Goal: Browse casually: Explore the website without a specific task or goal

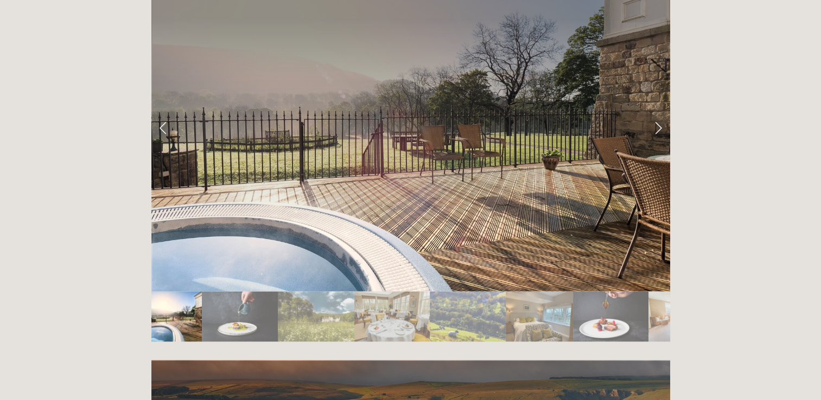
scroll to position [1845, 0]
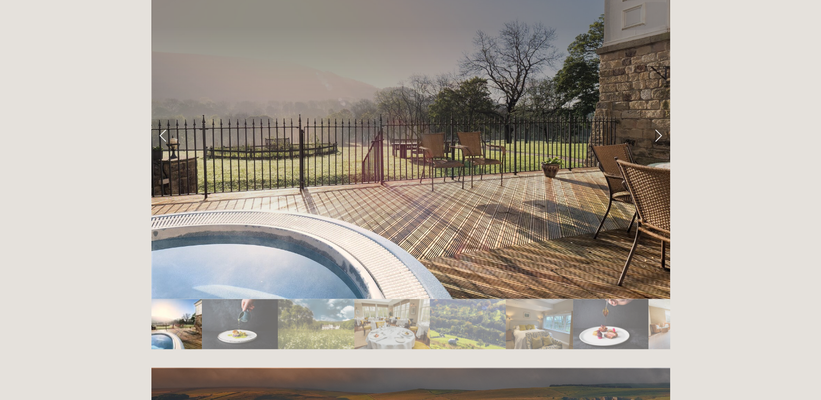
click at [328, 299] on img "Slide 3" at bounding box center [316, 324] width 77 height 50
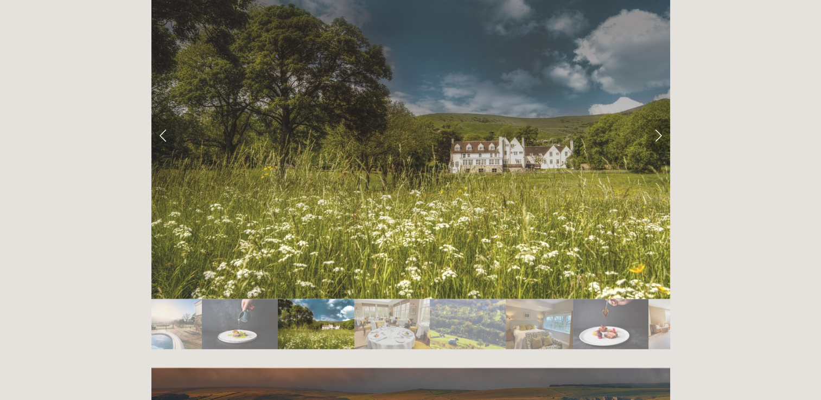
click at [657, 119] on link "Next Slide" at bounding box center [658, 135] width 24 height 33
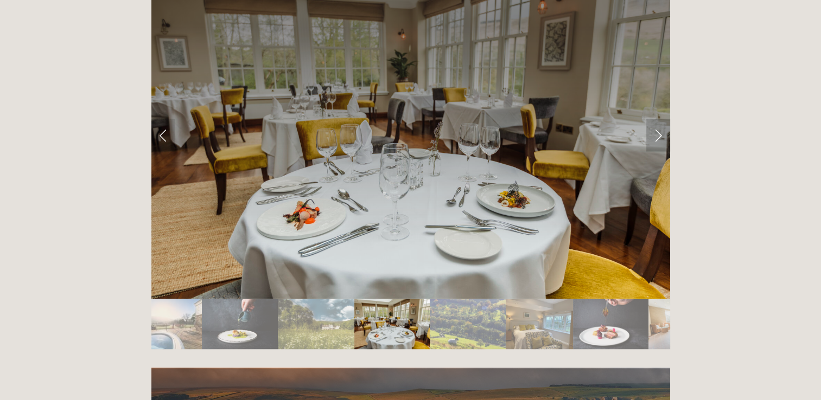
click at [657, 119] on link "Next Slide" at bounding box center [658, 135] width 24 height 33
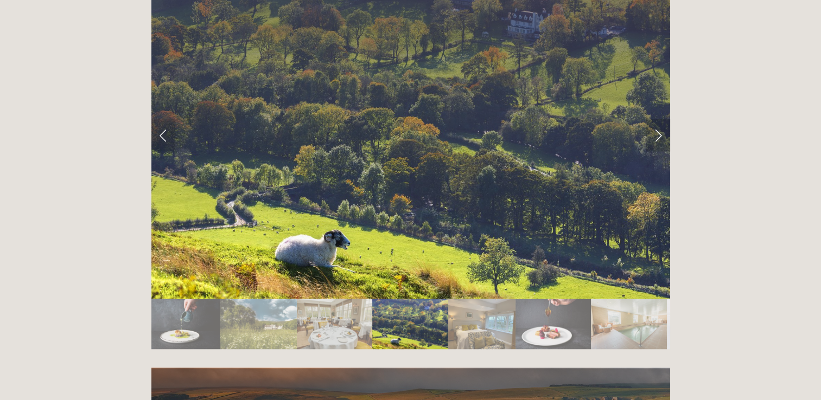
click at [657, 119] on link "Next Slide" at bounding box center [658, 135] width 24 height 33
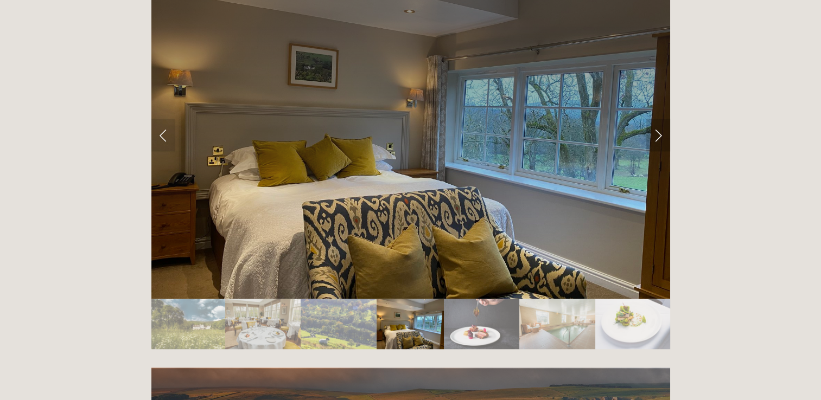
click at [657, 119] on link "Next Slide" at bounding box center [658, 135] width 24 height 33
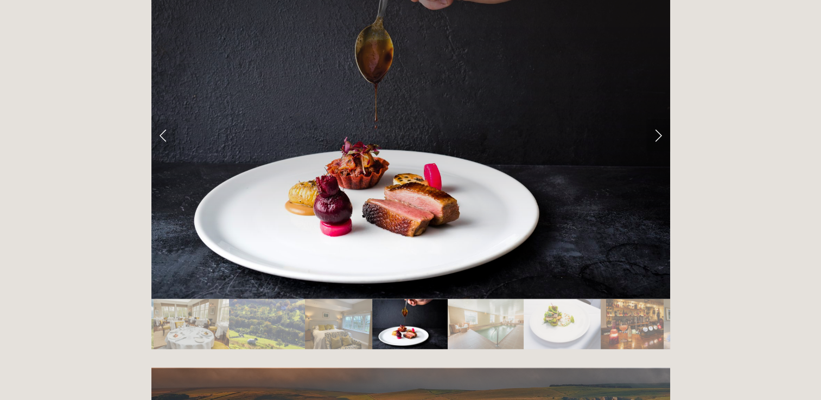
click at [657, 119] on link "Next Slide" at bounding box center [658, 135] width 24 height 33
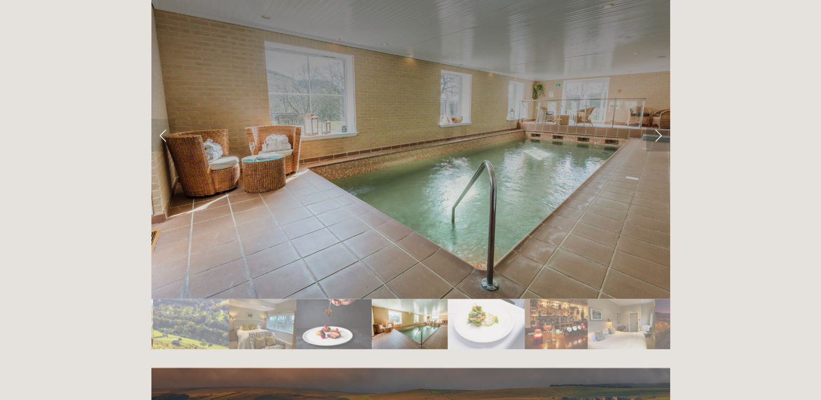
click at [657, 119] on link "Next Slide" at bounding box center [658, 135] width 24 height 33
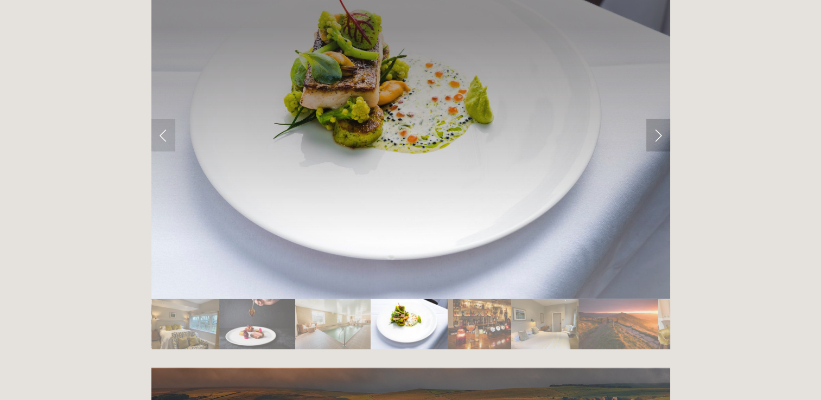
click at [657, 119] on link "Next Slide" at bounding box center [658, 135] width 24 height 33
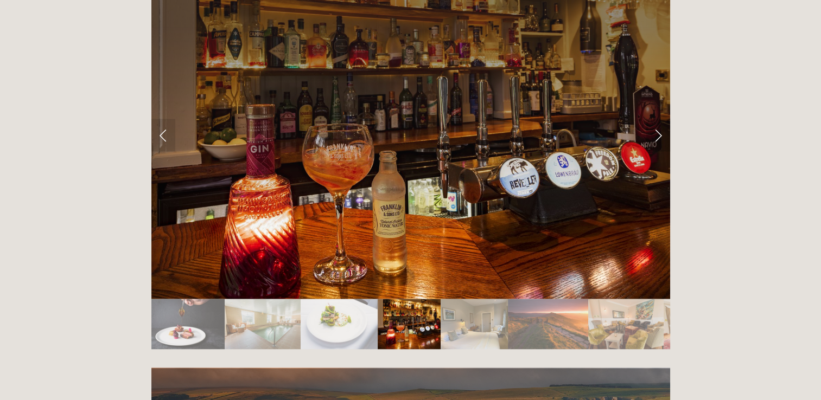
click at [657, 119] on link "Next Slide" at bounding box center [658, 135] width 24 height 33
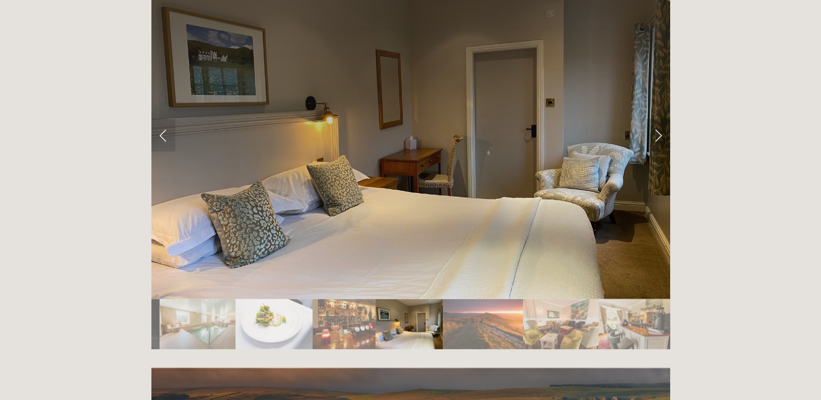
click at [657, 119] on link "Next Slide" at bounding box center [658, 135] width 24 height 33
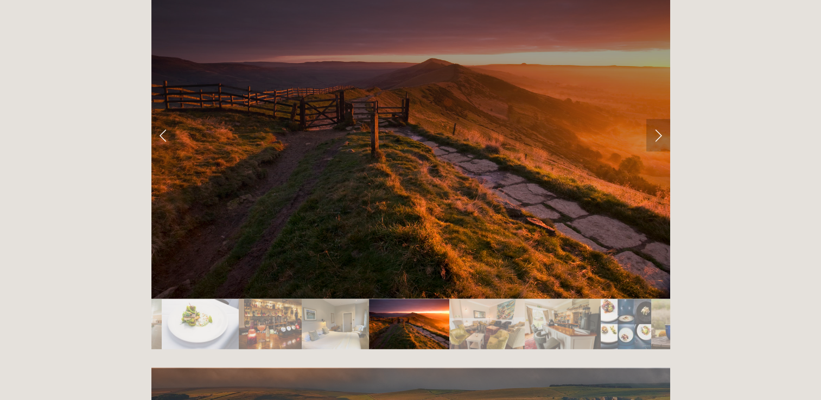
click at [657, 119] on link "Next Slide" at bounding box center [658, 135] width 24 height 33
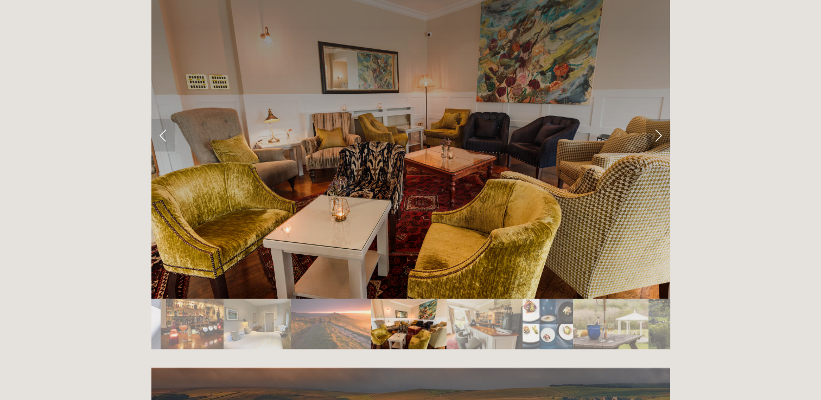
click at [657, 119] on link "Next Slide" at bounding box center [658, 135] width 24 height 33
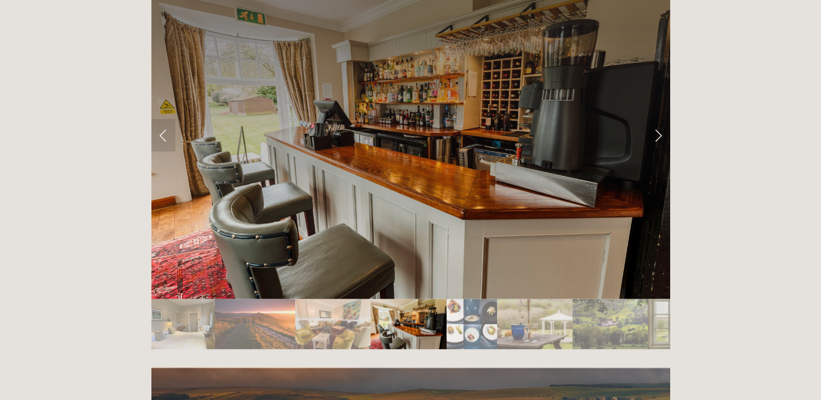
click at [657, 119] on link "Next Slide" at bounding box center [658, 135] width 24 height 33
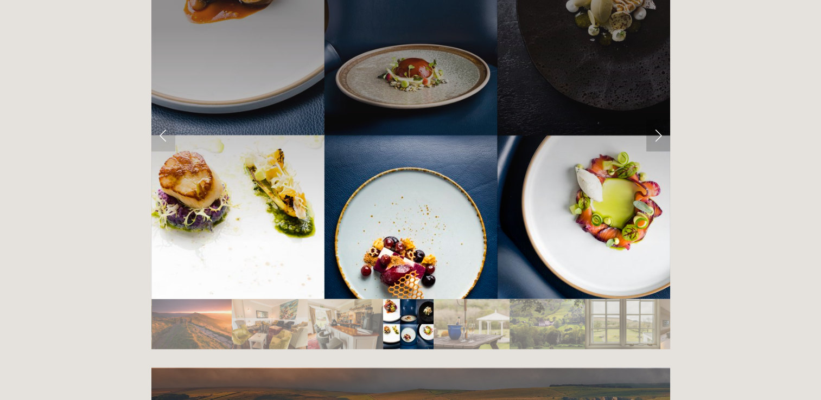
click at [657, 119] on link "Next Slide" at bounding box center [658, 135] width 24 height 33
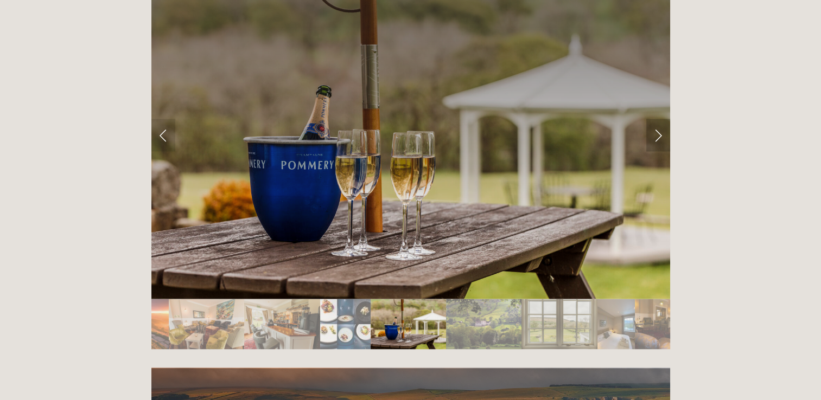
click at [657, 119] on link "Next Slide" at bounding box center [658, 135] width 24 height 33
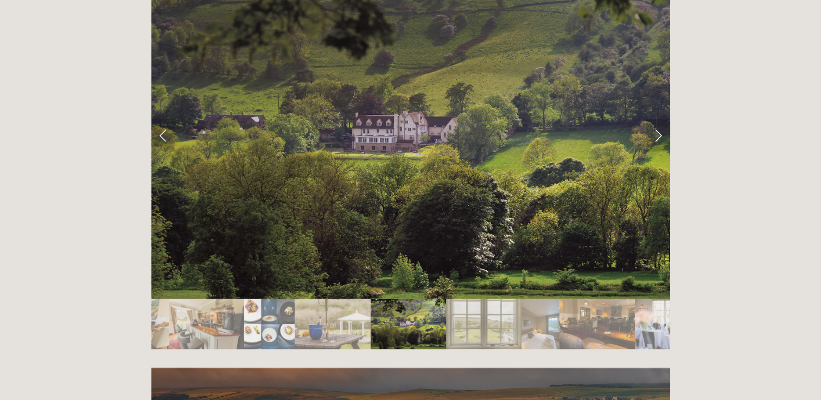
click at [657, 119] on link "Next Slide" at bounding box center [658, 135] width 24 height 33
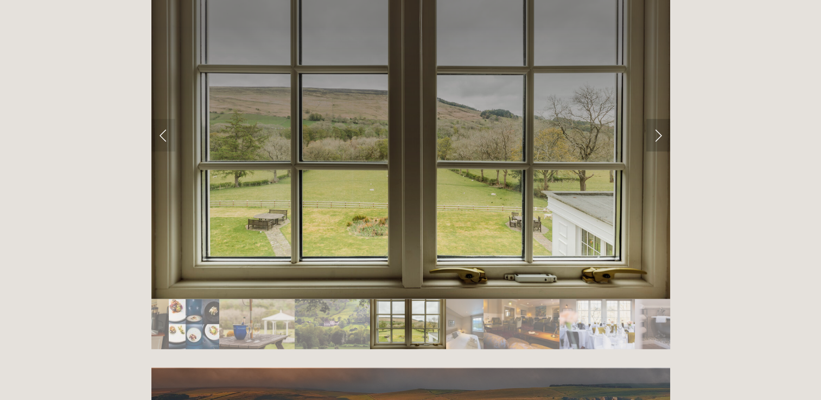
click at [657, 119] on link "Next Slide" at bounding box center [658, 135] width 24 height 33
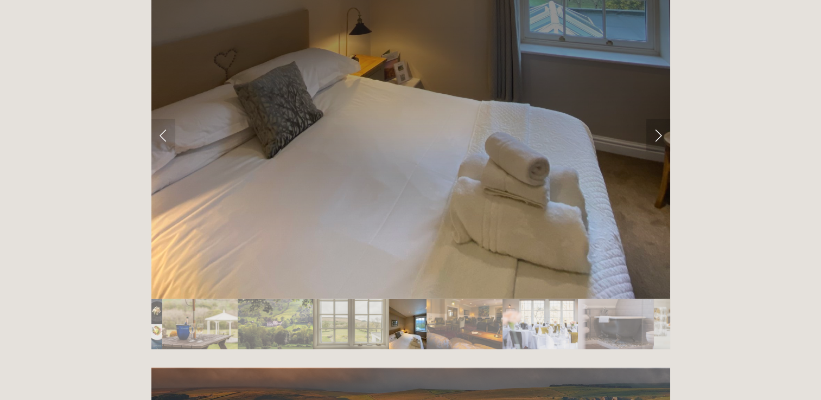
click at [655, 119] on link "Next Slide" at bounding box center [658, 135] width 24 height 33
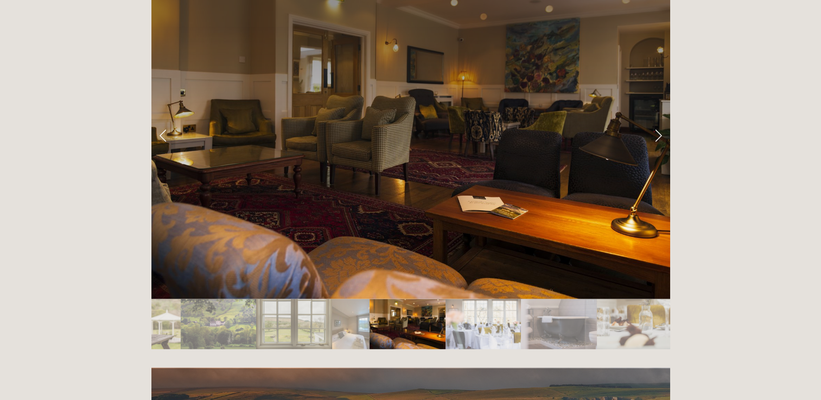
click at [655, 119] on link "Next Slide" at bounding box center [658, 135] width 24 height 33
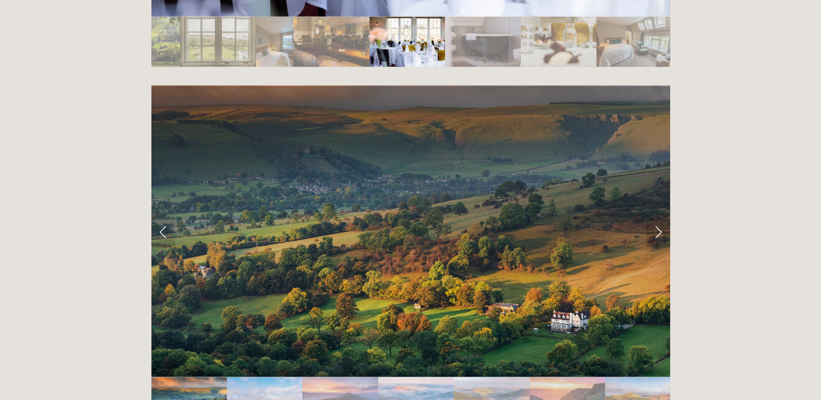
scroll to position [2149, 0]
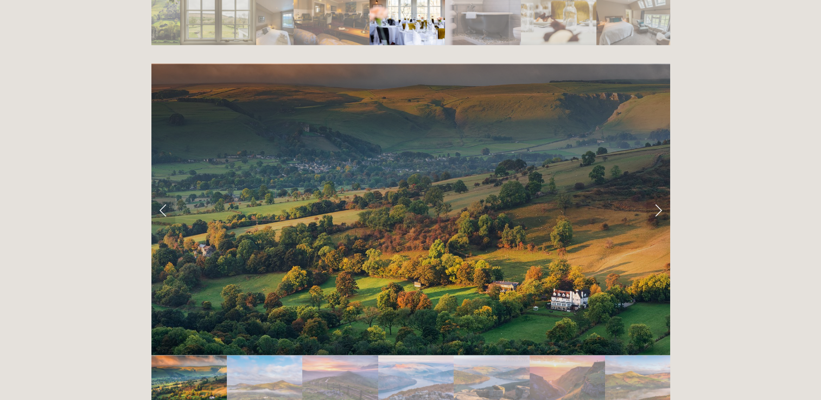
click at [282, 356] on img "Slide 2" at bounding box center [264, 381] width 75 height 50
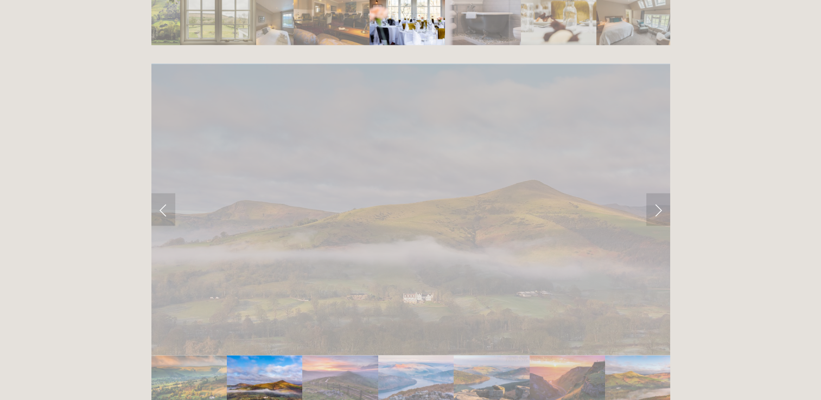
click at [282, 356] on img "Slide 2" at bounding box center [264, 381] width 75 height 50
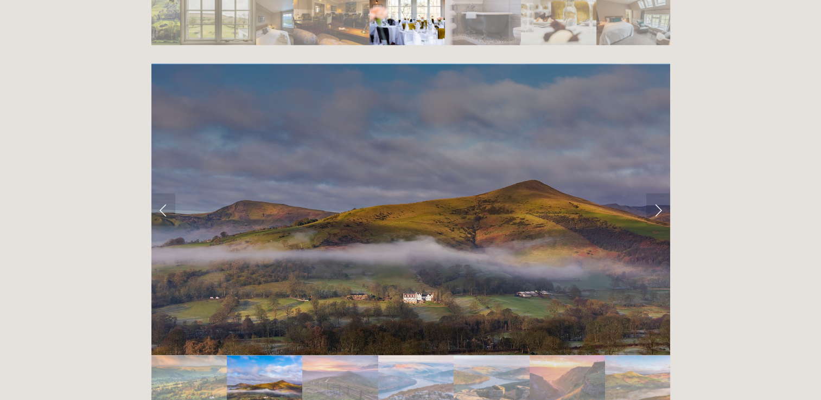
click at [338, 356] on img "Slide 3" at bounding box center [339, 381] width 75 height 50
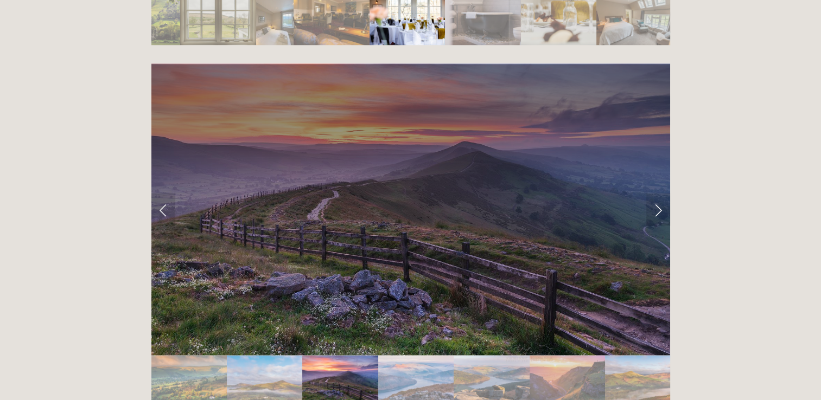
click at [421, 356] on img "Slide 4" at bounding box center [416, 381] width 76 height 50
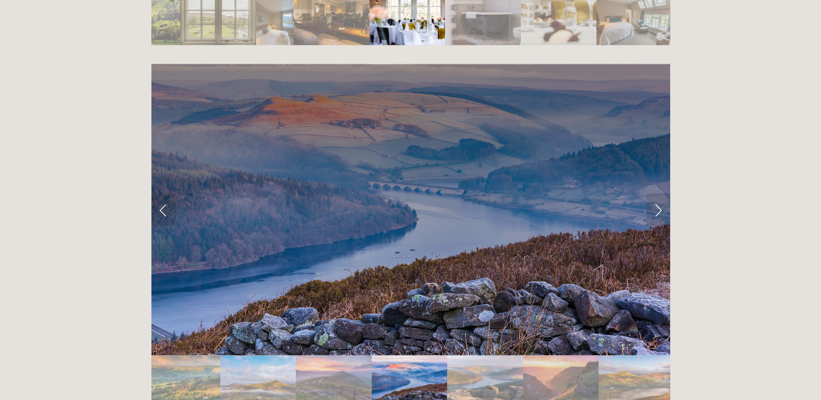
click at [519, 356] on img "Slide 5" at bounding box center [485, 381] width 76 height 50
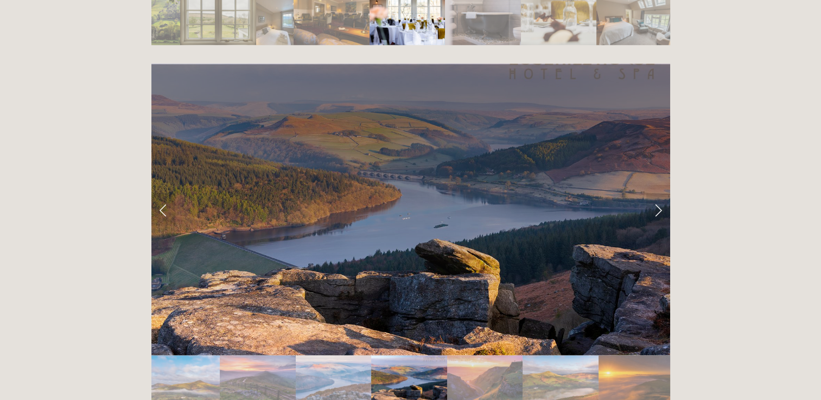
click at [569, 356] on img "Slide 7" at bounding box center [560, 381] width 75 height 50
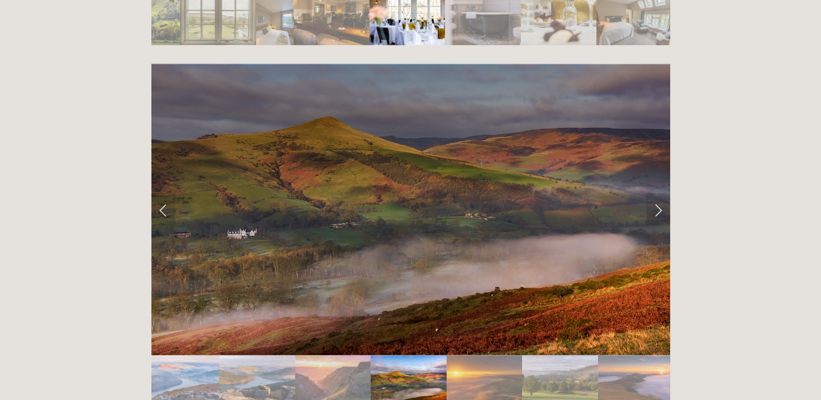
click at [583, 356] on img "Slide 9" at bounding box center [559, 381] width 75 height 50
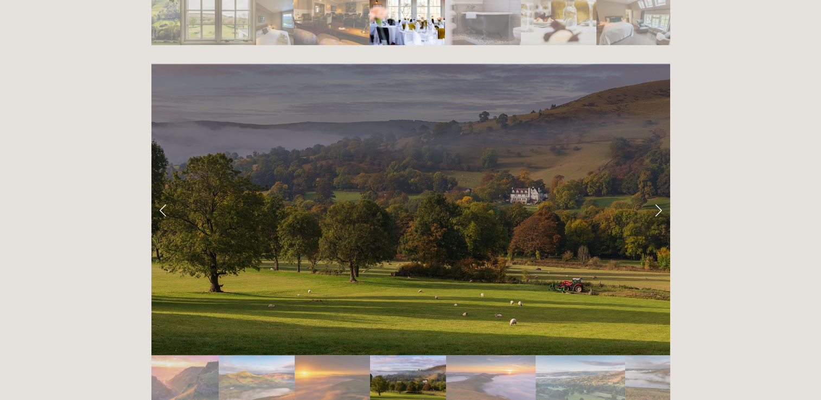
click at [576, 356] on img "Slide 11" at bounding box center [581, 381] width 90 height 50
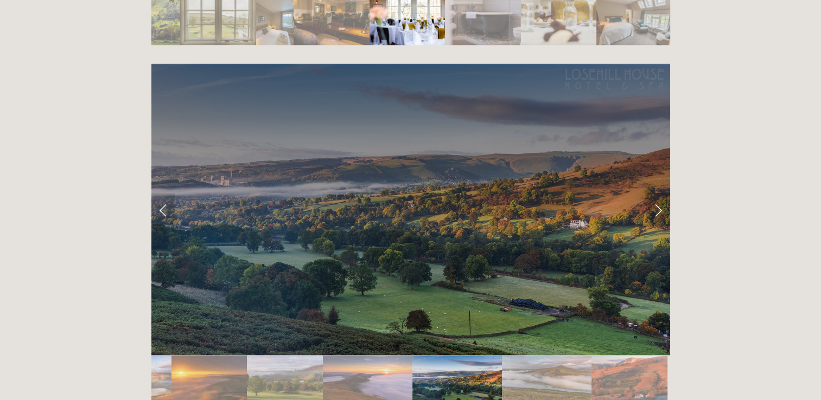
click at [576, 356] on img "Slide 12" at bounding box center [547, 381] width 90 height 50
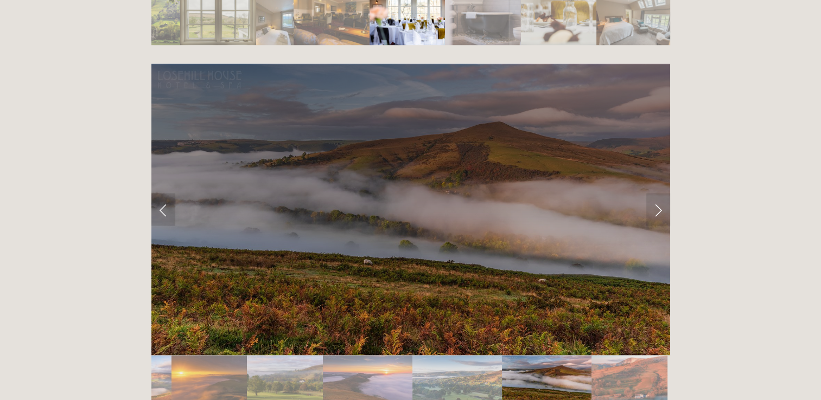
click at [606, 356] on img "Slide 13" at bounding box center [628, 381] width 75 height 50
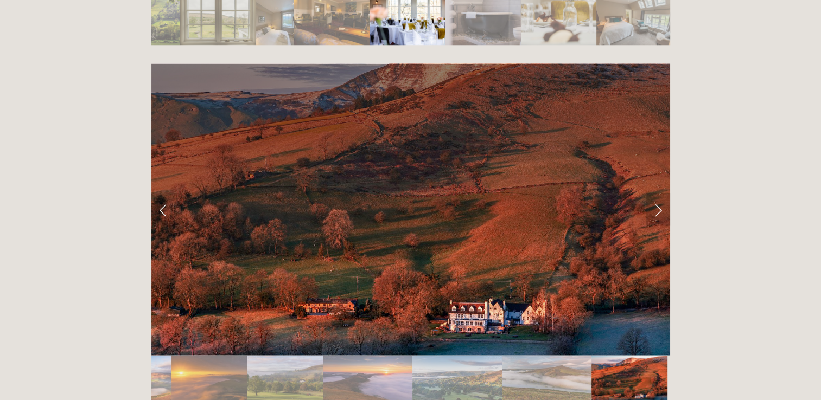
click at [660, 194] on link "Next Slide" at bounding box center [658, 210] width 24 height 33
